Goal: Task Accomplishment & Management: Manage account settings

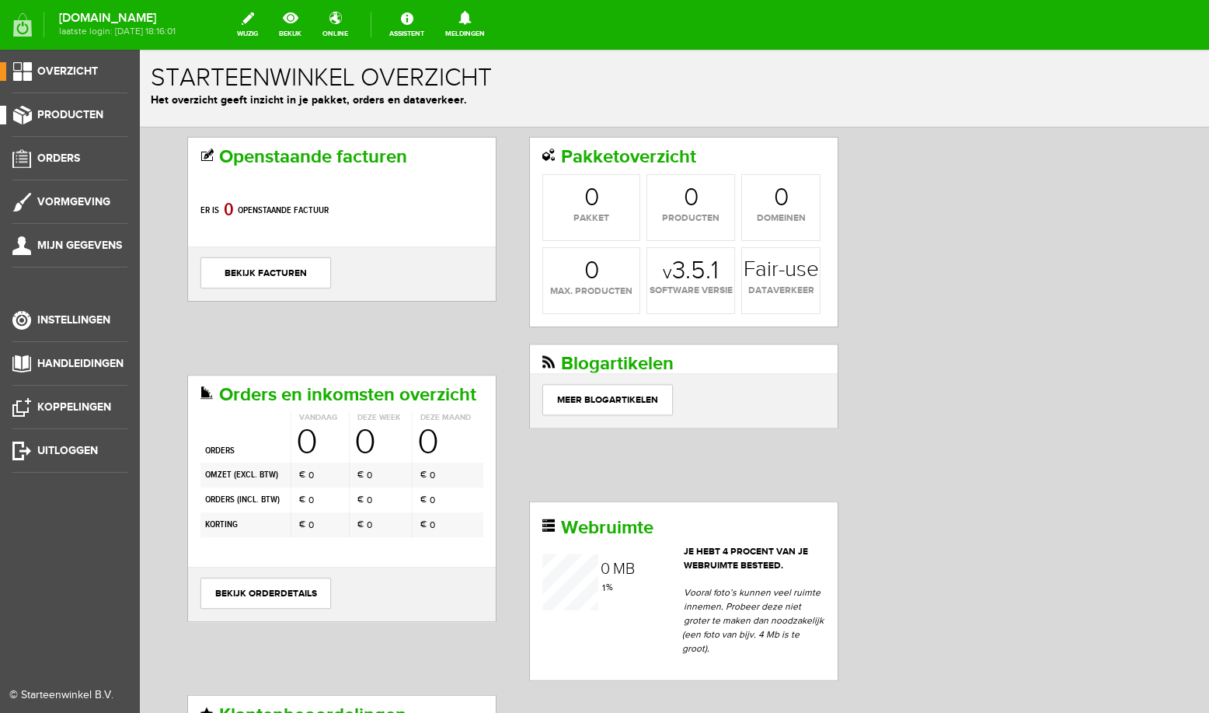
click at [92, 114] on span "Producten" at bounding box center [70, 114] width 66 height 13
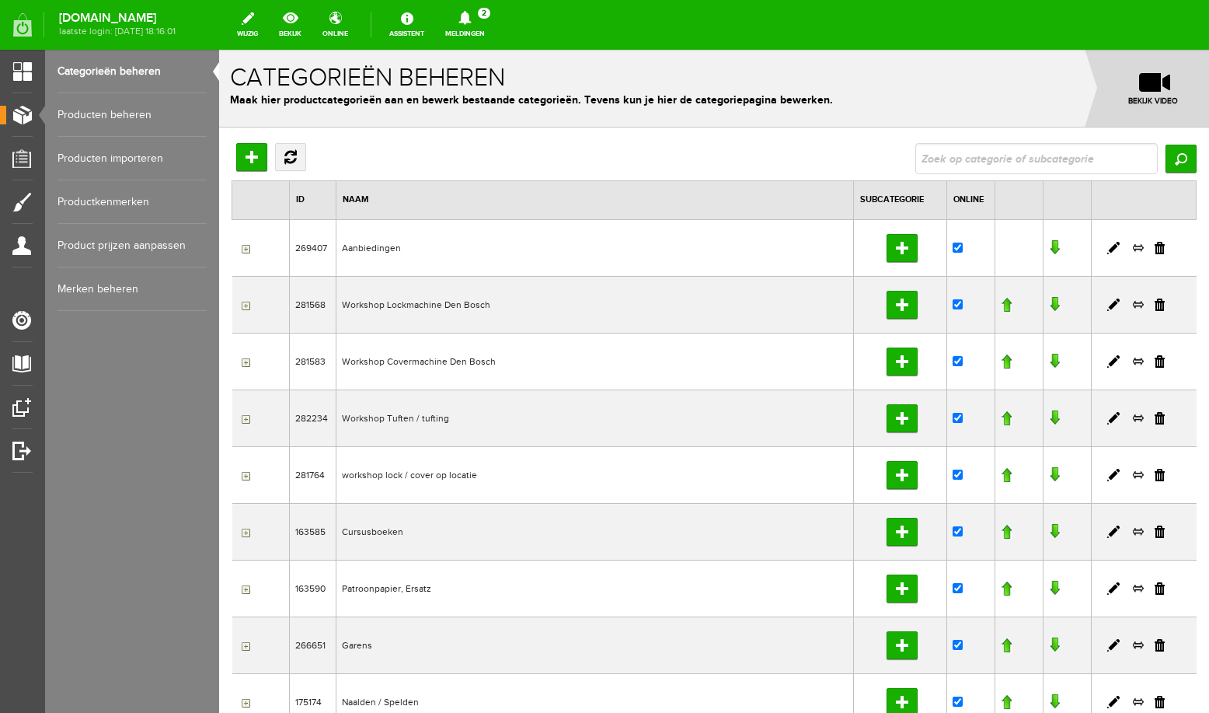
click at [120, 121] on link "Producten beheren" at bounding box center [132, 115] width 149 height 44
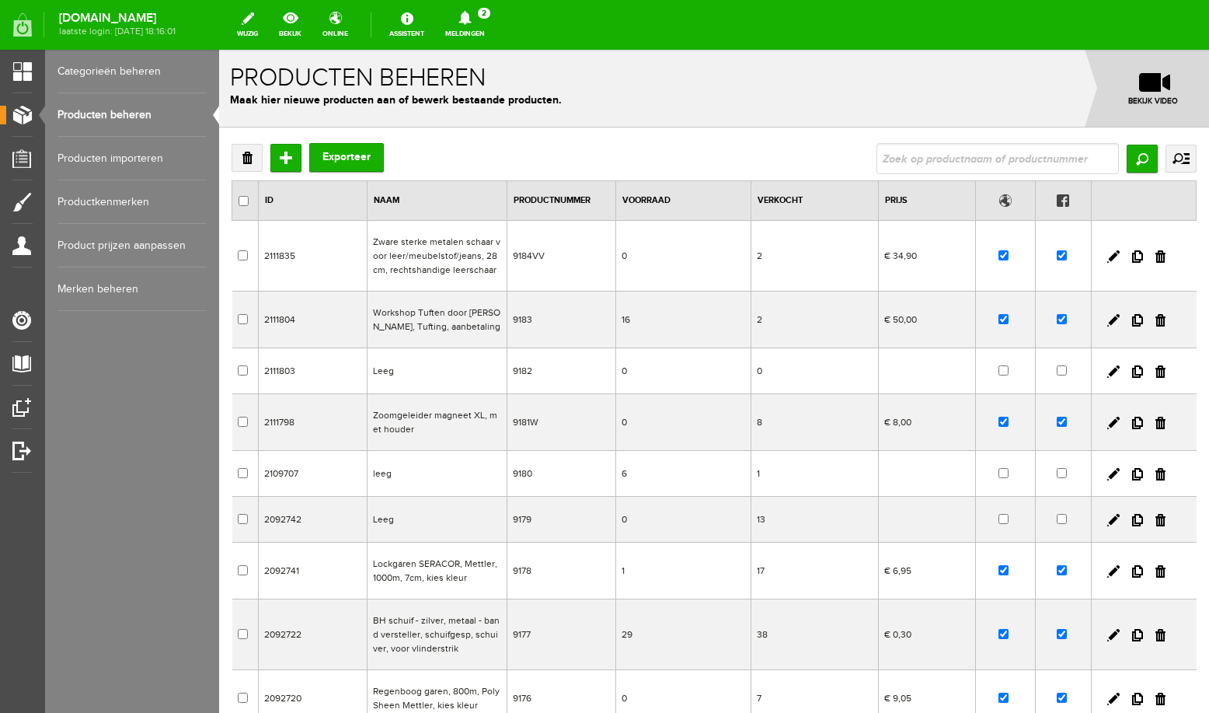
click at [969, 158] on input "text" at bounding box center [998, 158] width 242 height 31
click at [451, 320] on td "Workshop Tuften door [PERSON_NAME], Tufting, aanbetaling" at bounding box center [438, 319] width 140 height 57
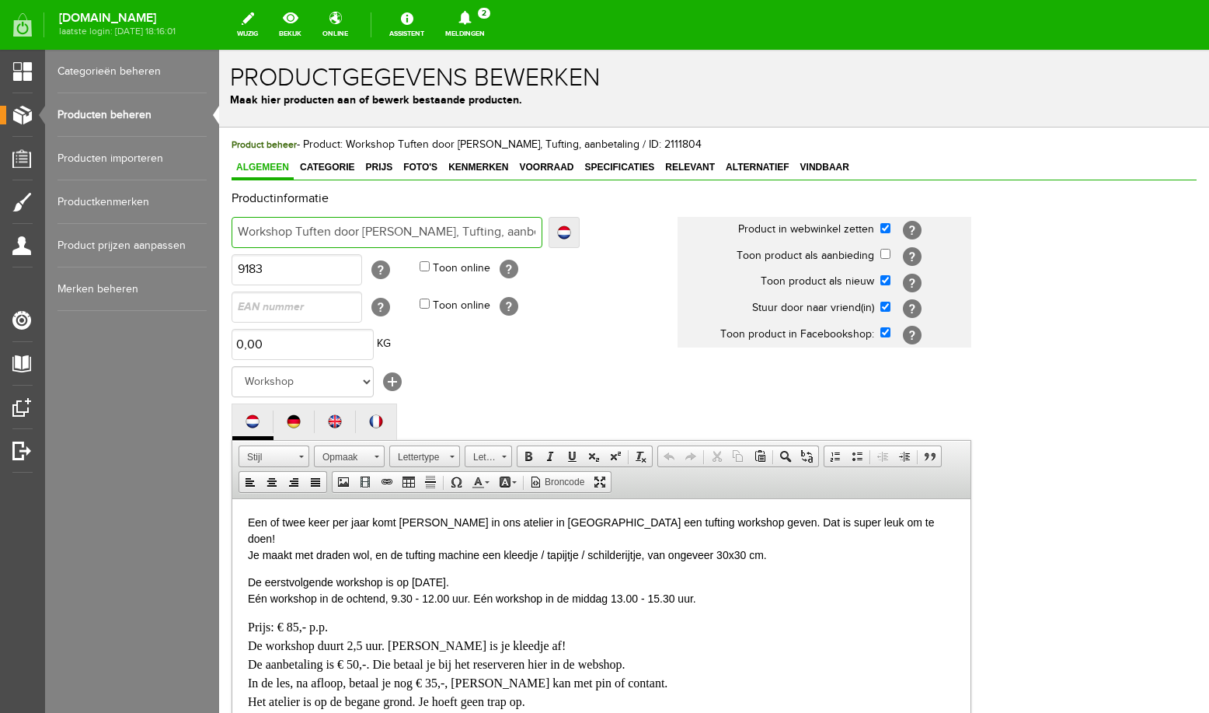
click at [499, 232] on input "Workshop Tuften door [PERSON_NAME], Tufting, aanbetaling" at bounding box center [387, 232] width 311 height 31
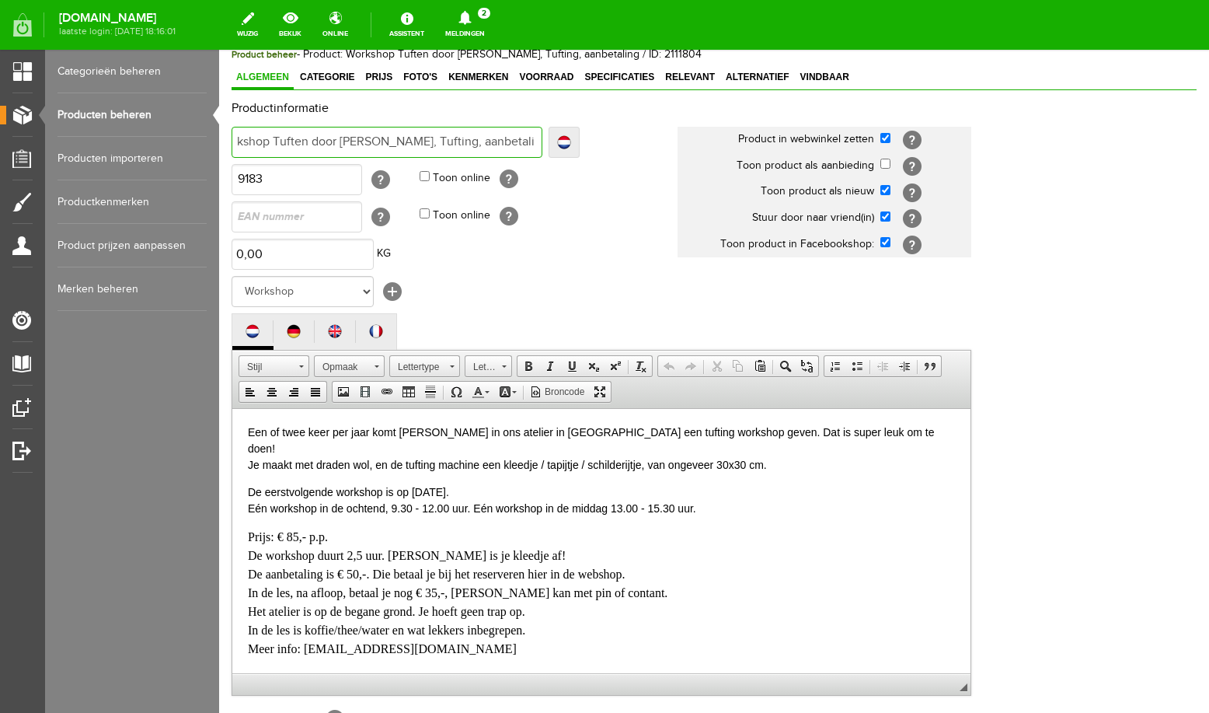
scroll to position [166, 0]
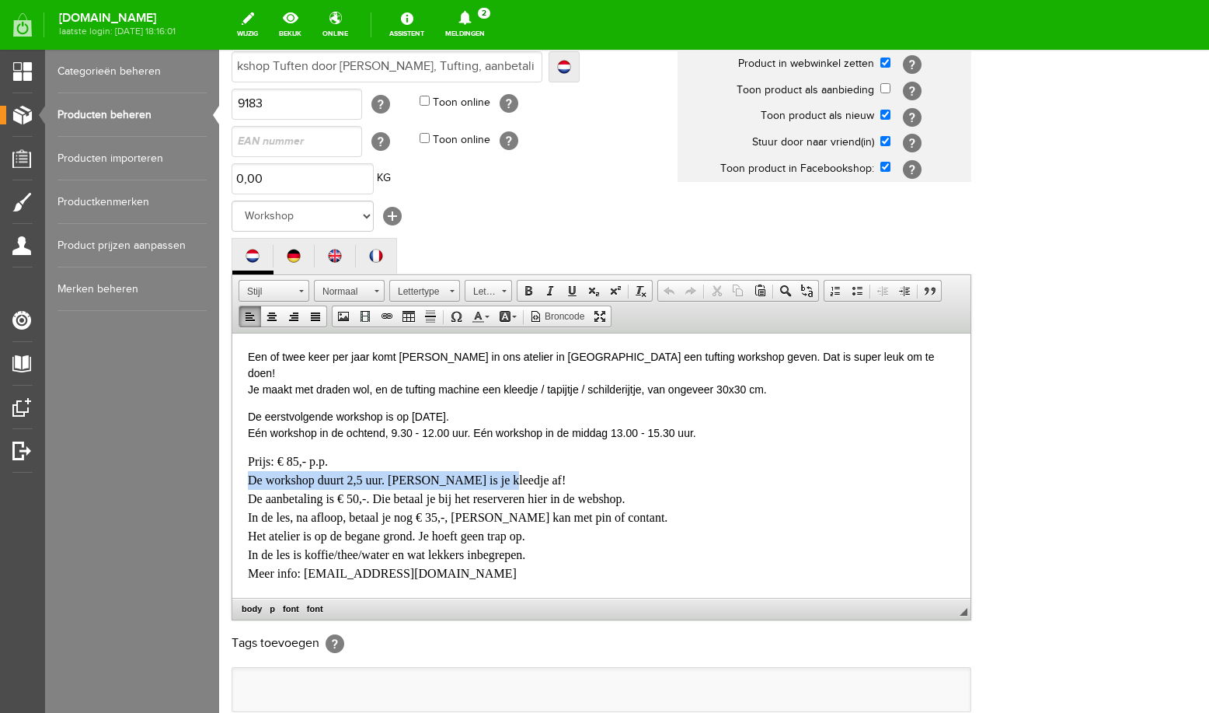
drag, startPoint x: 250, startPoint y: 462, endPoint x: 494, endPoint y: 464, distance: 244.0
click at [494, 464] on p "Prijs: € 85,- p.p. De workshop duurt 2,5 uur. [PERSON_NAME] is je kleedje af! D…" at bounding box center [601, 544] width 707 height 186
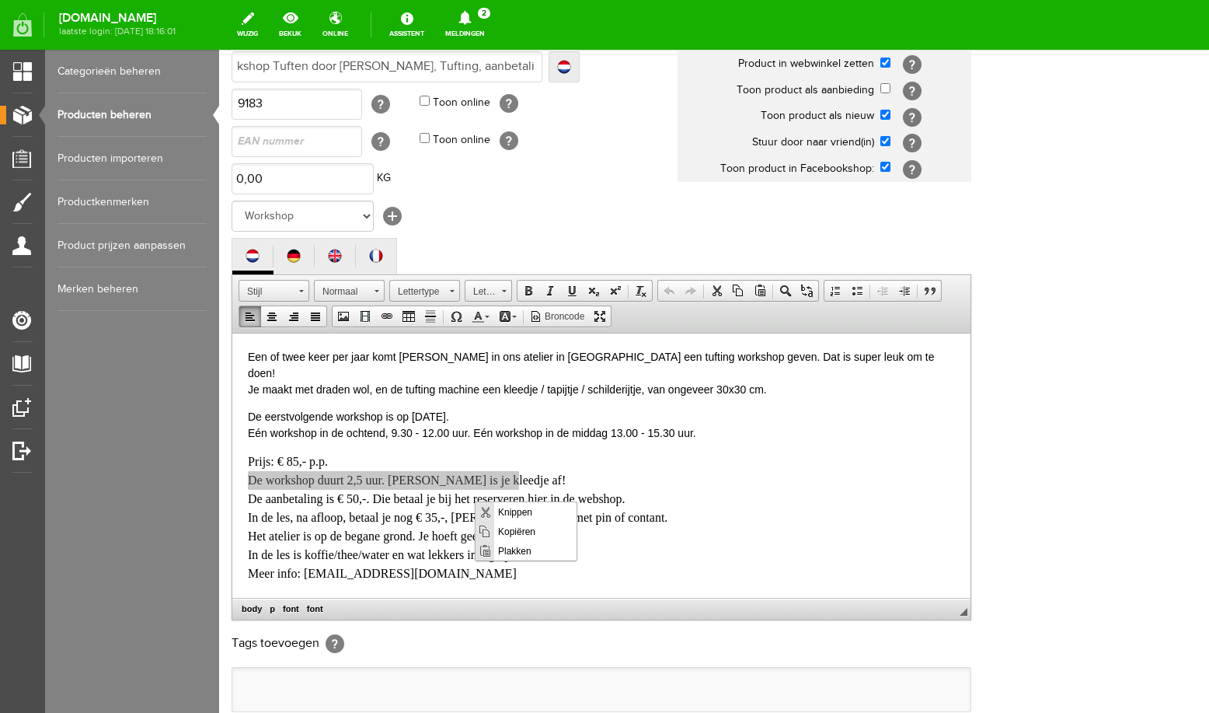
scroll to position [0, 0]
click at [507, 513] on span "Knippen" at bounding box center [535, 511] width 82 height 19
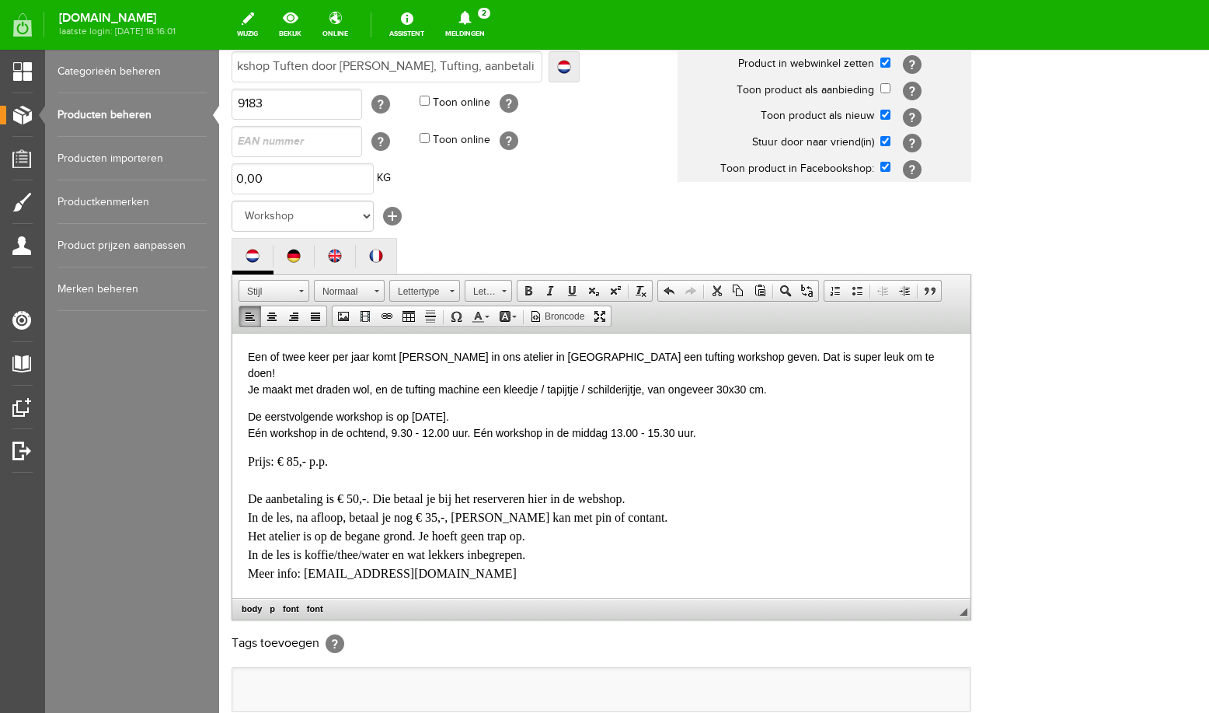
click at [249, 479] on font "Prijs: € 85,- p.p. De aanbetaling is € 50,-. Die betaal je bij het reserveren h…" at bounding box center [598, 544] width 700 height 181
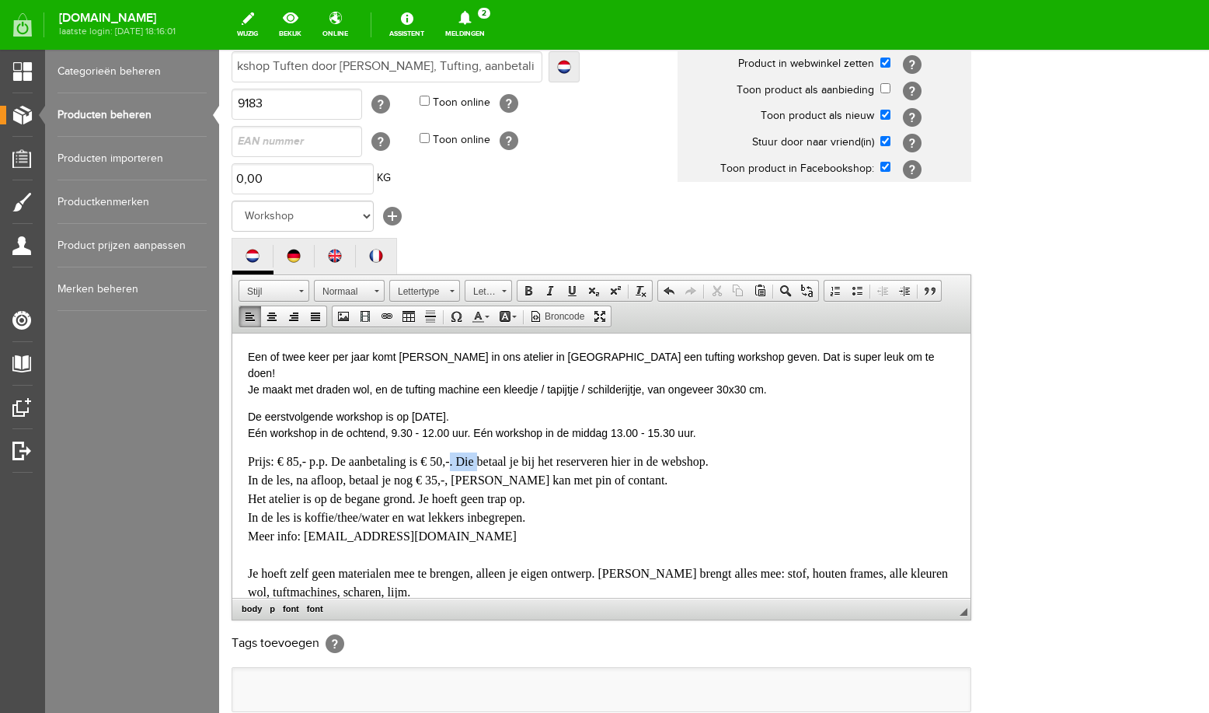
drag, startPoint x: 479, startPoint y: 444, endPoint x: 450, endPoint y: 446, distance: 28.8
click at [450, 454] on font "Prijs: € 85,- p.p. De aanbetaling is € 50,-. Die betaal je bij het reserveren h…" at bounding box center [598, 526] width 700 height 144
click at [605, 464] on p "Prijs: € 85,- p.p. De aanbetaling is € 50,-, betaal je bij het reserveren hier …" at bounding box center [601, 525] width 707 height 149
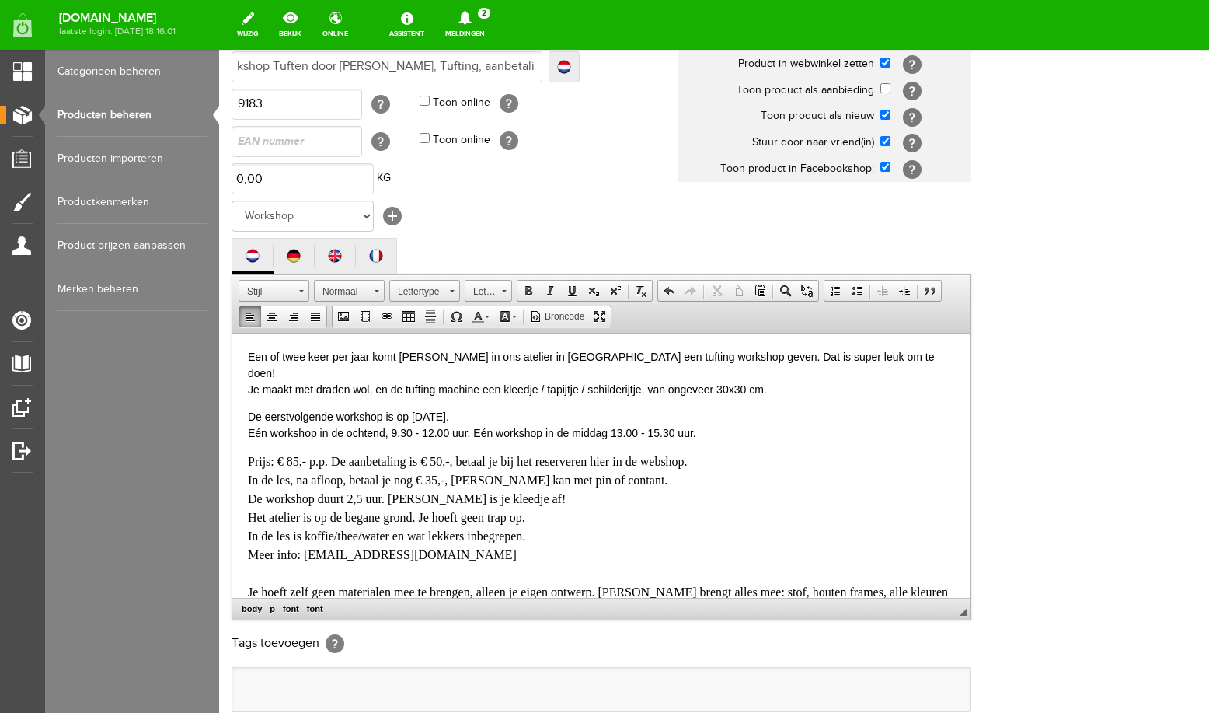
click at [246, 461] on html "Een of twee keer per jaar komt [PERSON_NAME] in ons atelier in [GEOGRAPHIC_DATA…" at bounding box center [601, 465] width 738 height 264
click at [1032, 495] on div "Productinformatie Localize [GEOGRAPHIC_DATA] Workshop Tuften door [PERSON_NAME]…" at bounding box center [714, 370] width 965 height 688
click at [247, 462] on html "Een of twee keer per jaar komt [PERSON_NAME] in ons atelier in [GEOGRAPHIC_DATA…" at bounding box center [601, 465] width 738 height 264
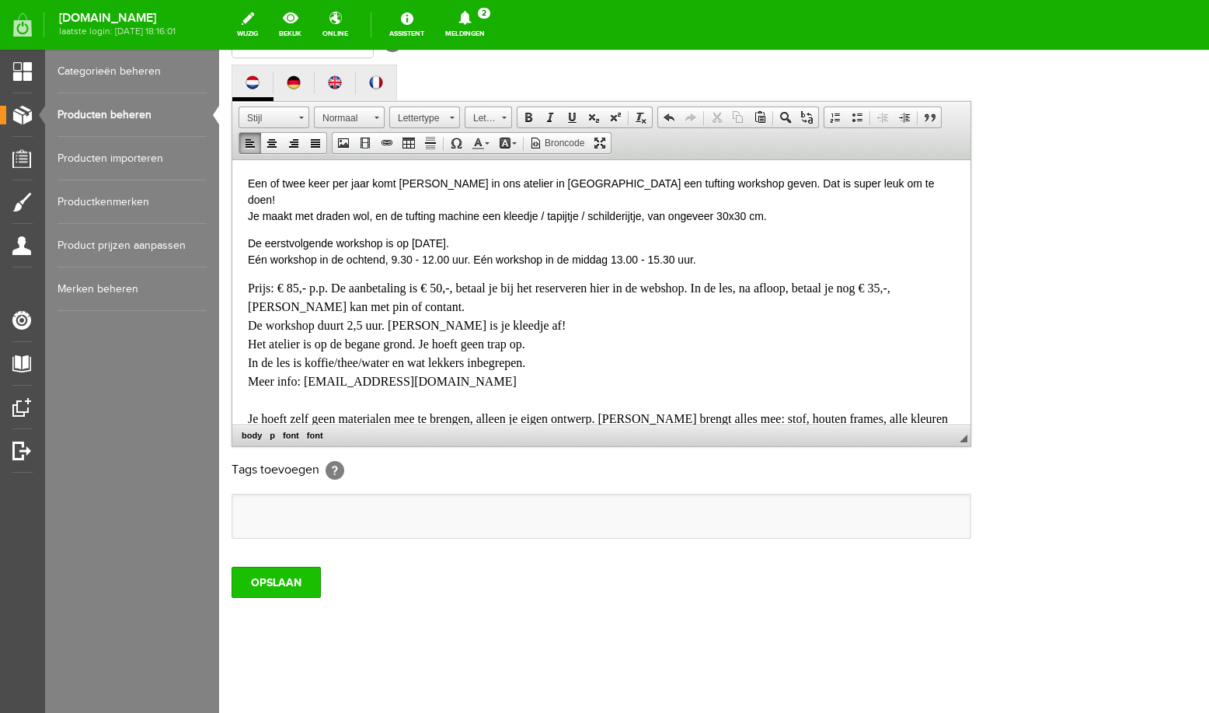
click at [292, 585] on input "OPSLAAN" at bounding box center [276, 581] width 89 height 31
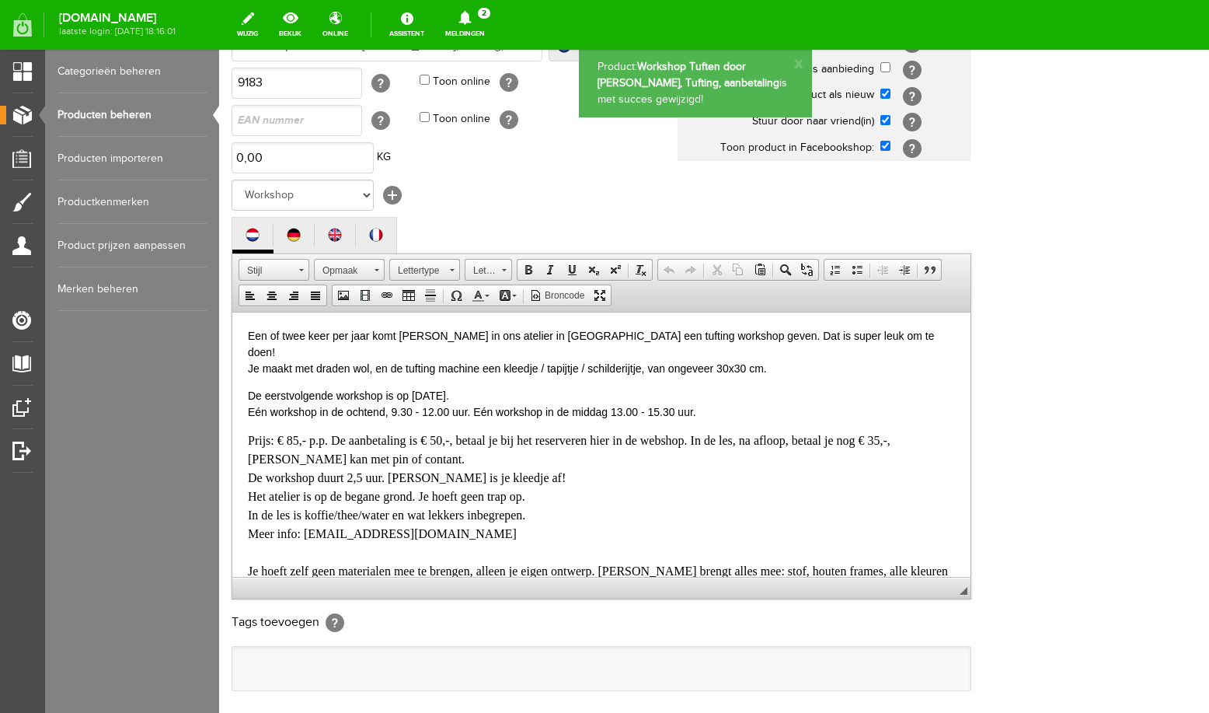
scroll to position [0, 0]
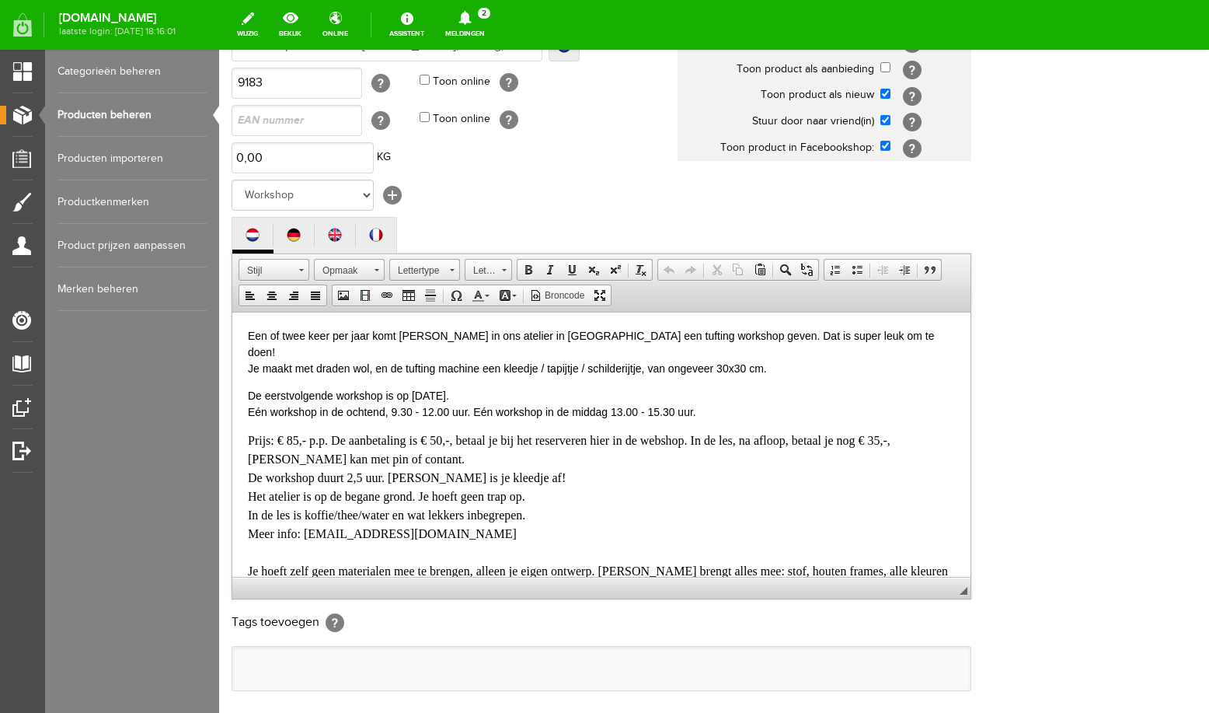
click at [471, 19] on icon at bounding box center [464, 18] width 12 height 14
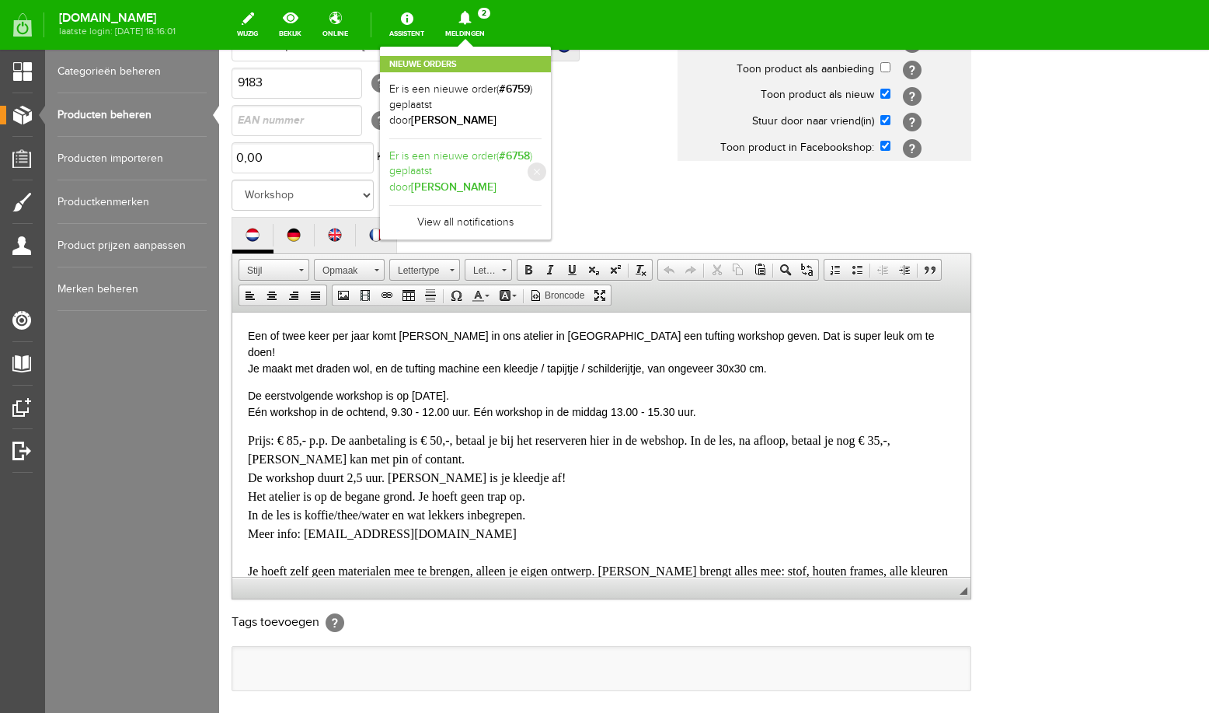
click at [462, 161] on link "Er is een nieuwe order( #6758 ) geplaatst door [PERSON_NAME]" at bounding box center [465, 171] width 152 height 47
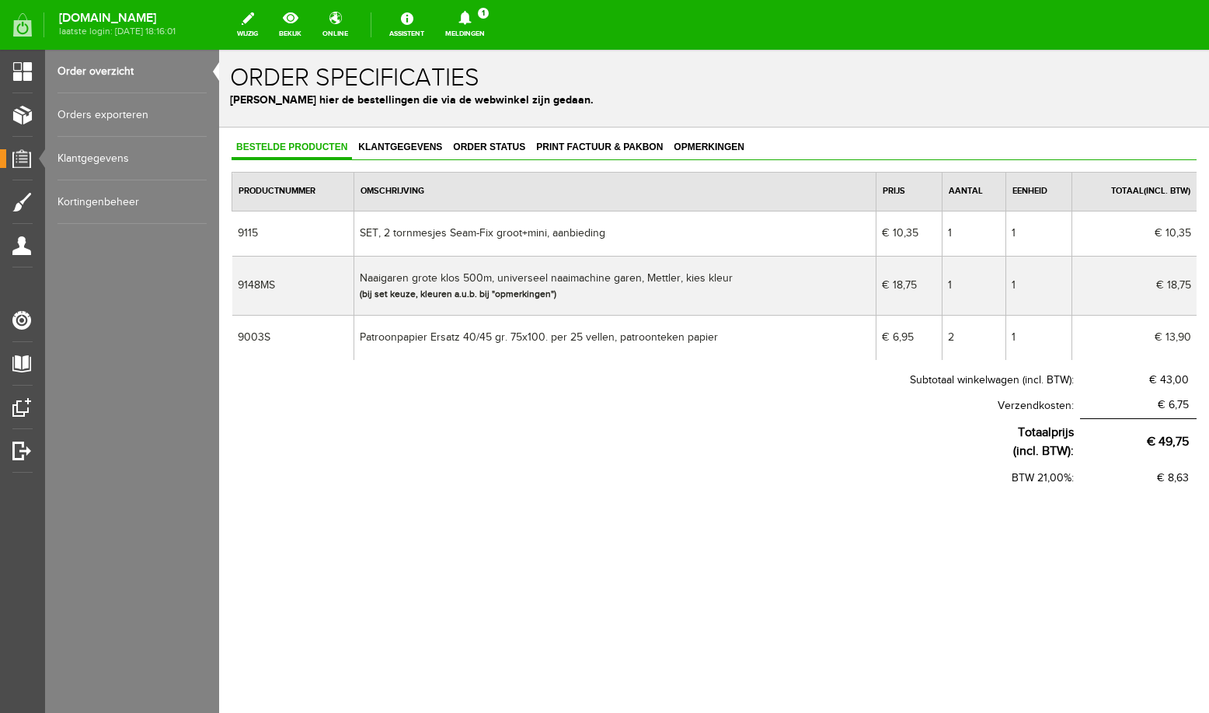
click at [471, 21] on icon at bounding box center [464, 18] width 12 height 14
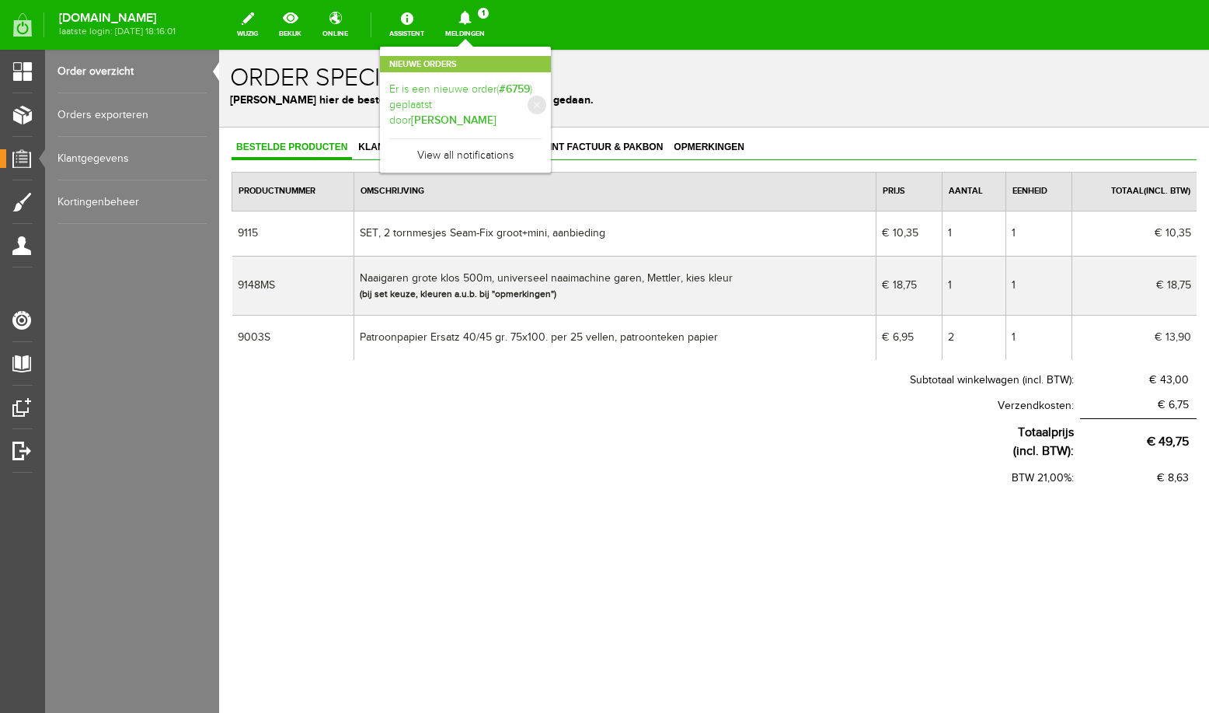
click at [472, 92] on link "Er is een nieuwe order( #6759 ) geplaatst door [PERSON_NAME]" at bounding box center [465, 105] width 152 height 47
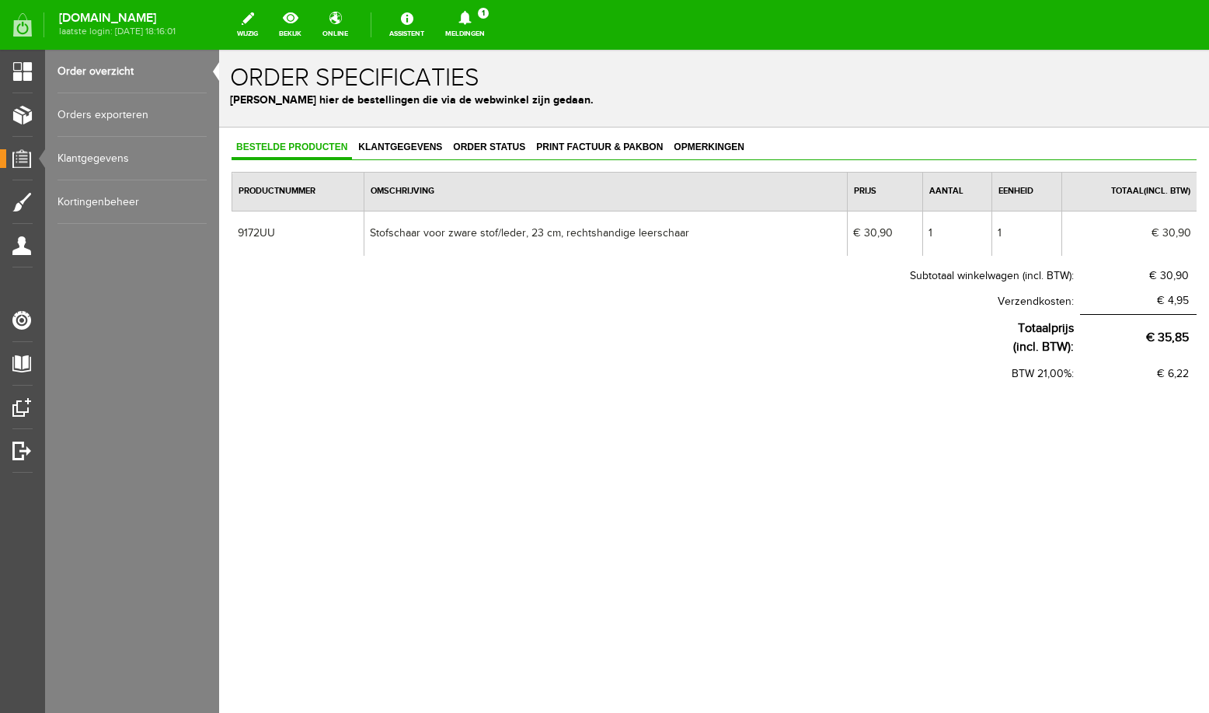
click at [99, 71] on link "Order overzicht" at bounding box center [132, 72] width 149 height 44
